Goal: Information Seeking & Learning: Learn about a topic

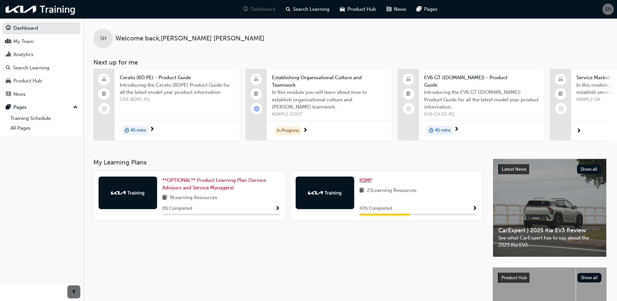
click at [368, 180] on span "KSMP" at bounding box center [366, 180] width 13 height 6
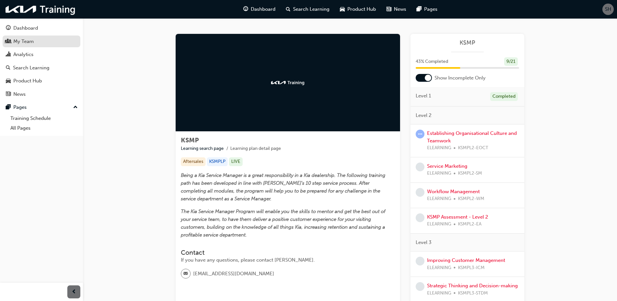
click at [21, 44] on div "My Team" at bounding box center [23, 41] width 21 height 7
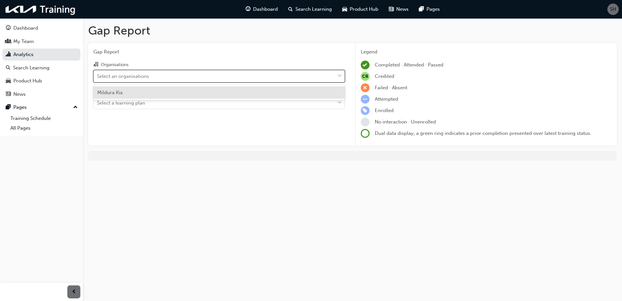
click at [222, 77] on div "Select an organisations" at bounding box center [214, 75] width 241 height 11
click at [98, 77] on input "Organisations option [PERSON_NAME] focused, 1 of 1. 1 result available. Use Up …" at bounding box center [97, 76] width 1 height 6
click at [107, 92] on span "Mildura Kia" at bounding box center [109, 93] width 25 height 6
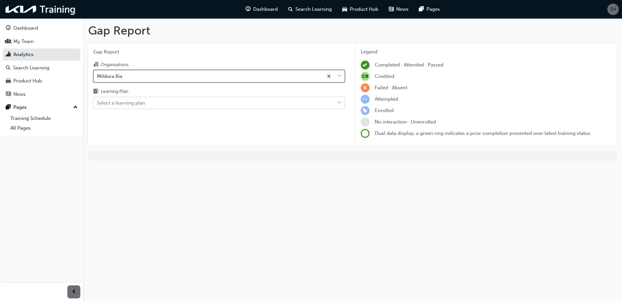
click at [170, 104] on div "Select a learning plan" at bounding box center [214, 102] width 241 height 11
click at [98, 104] on input "Learning Plan Select a learning plan" at bounding box center [97, 103] width 1 height 6
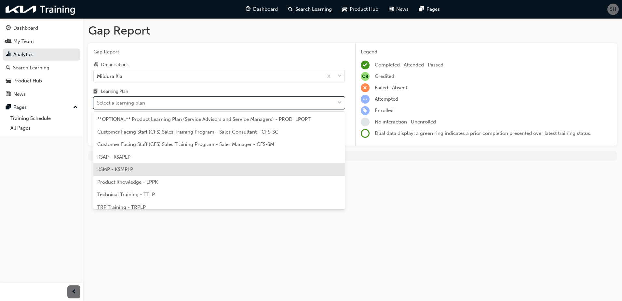
click at [130, 170] on span "KSMP - KSMPLP" at bounding box center [115, 169] width 36 height 6
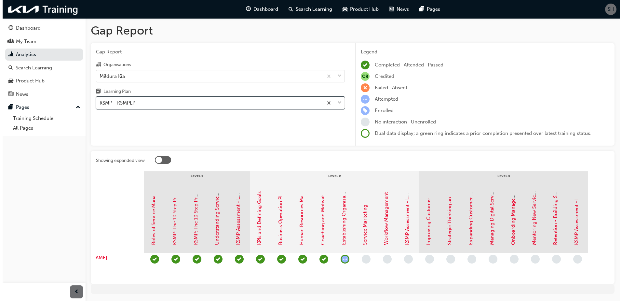
scroll to position [0, 34]
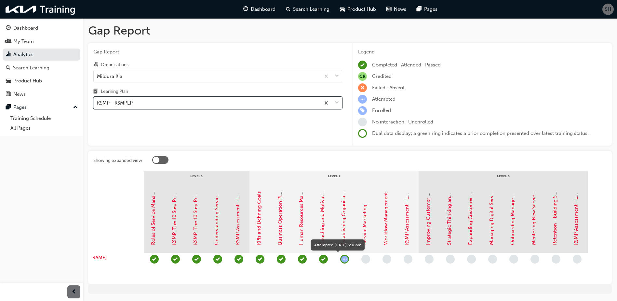
click at [345, 259] on span "learningRecordVerb_ATTEMPT-icon" at bounding box center [344, 259] width 9 height 9
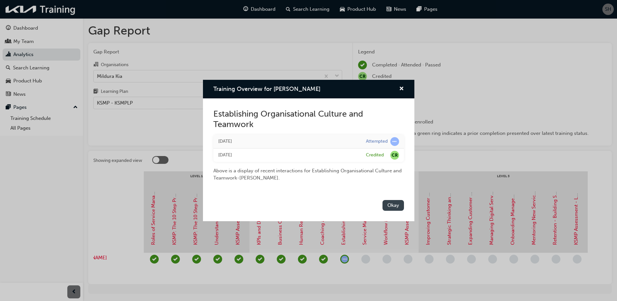
click at [396, 203] on button "Okay" at bounding box center [393, 205] width 21 height 11
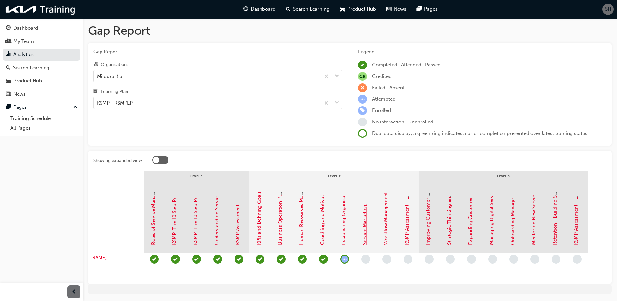
click at [365, 226] on link "Service Marketing" at bounding box center [365, 224] width 6 height 40
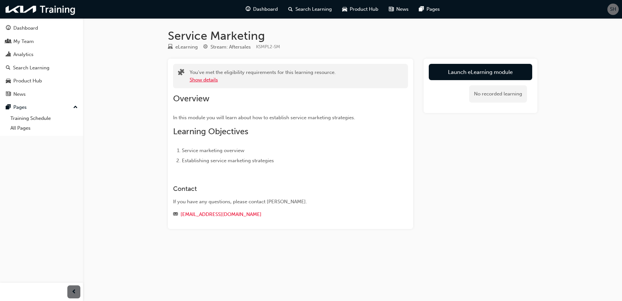
click at [200, 78] on button "Show details" at bounding box center [204, 79] width 28 height 7
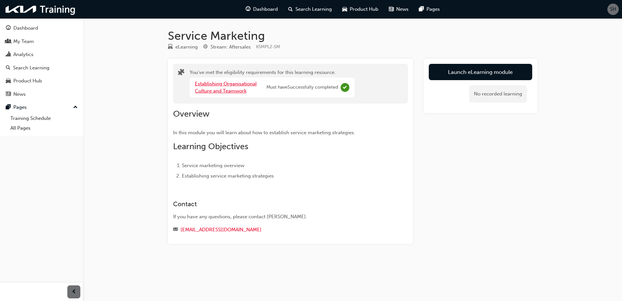
click at [218, 90] on link "Establishing Organisational Culture and Teamwork" at bounding box center [226, 87] width 62 height 13
